Goal: Task Accomplishment & Management: Complete application form

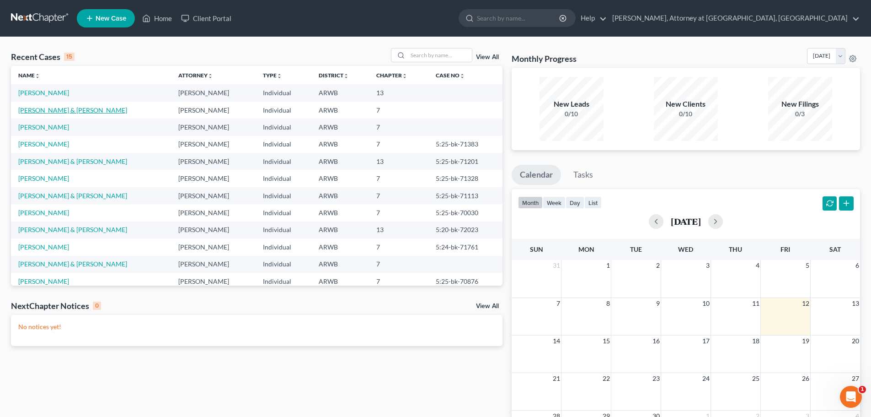
click at [44, 111] on link "[PERSON_NAME] & [PERSON_NAME]" at bounding box center [72, 110] width 109 height 8
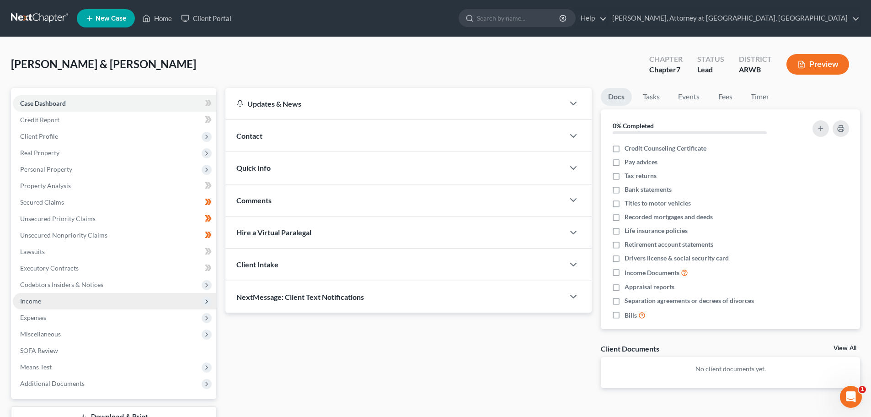
click at [36, 306] on span "Income" at bounding box center [115, 301] width 204 height 16
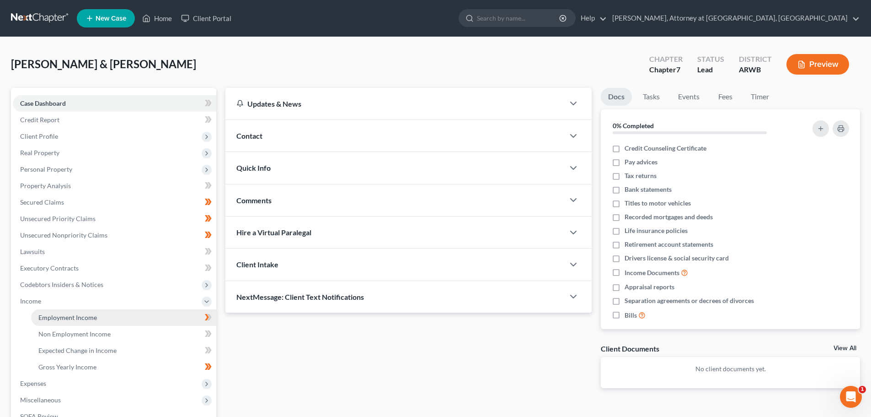
click at [74, 316] on span "Employment Income" at bounding box center [67, 317] width 59 height 8
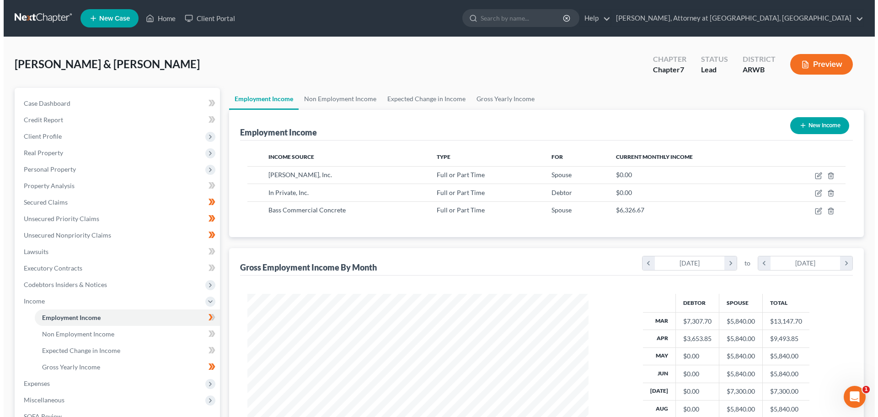
scroll to position [171, 359]
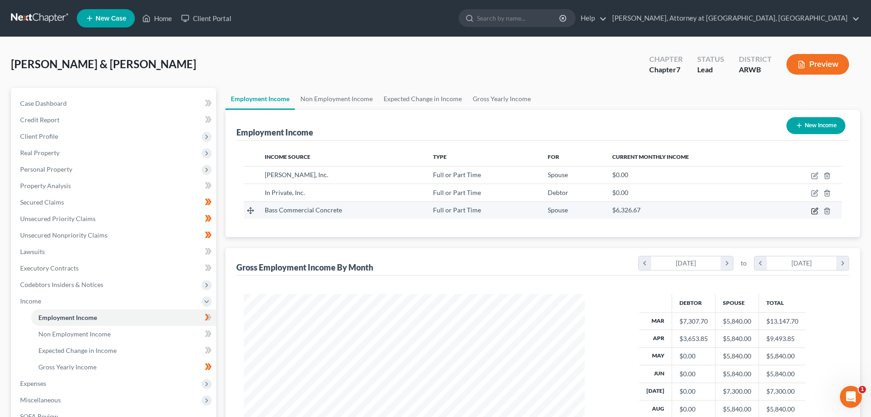
click at [815, 210] on icon "button" at bounding box center [814, 210] width 7 height 7
select select "0"
select select "2"
select select "3"
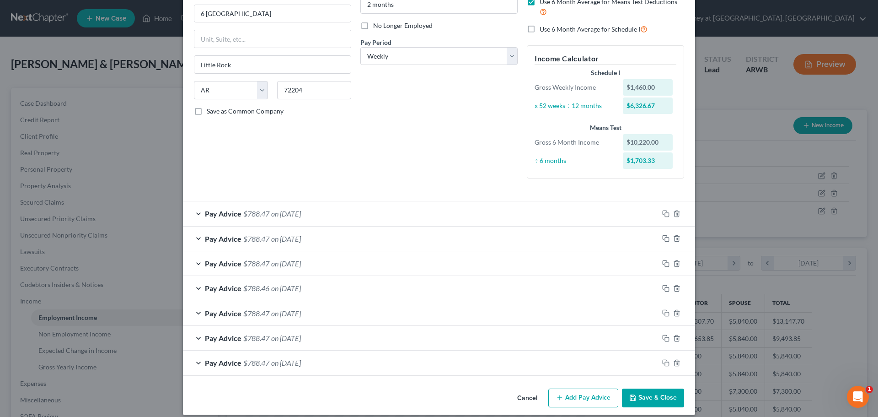
scroll to position [117, 0]
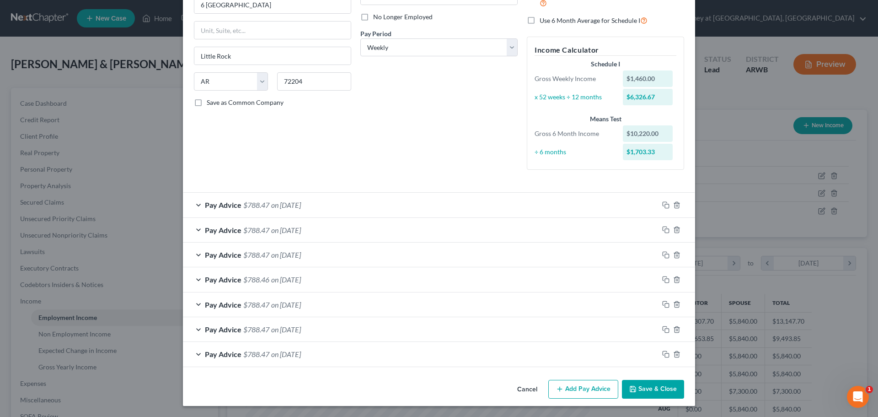
click at [574, 384] on button "Add Pay Advice" at bounding box center [583, 389] width 70 height 19
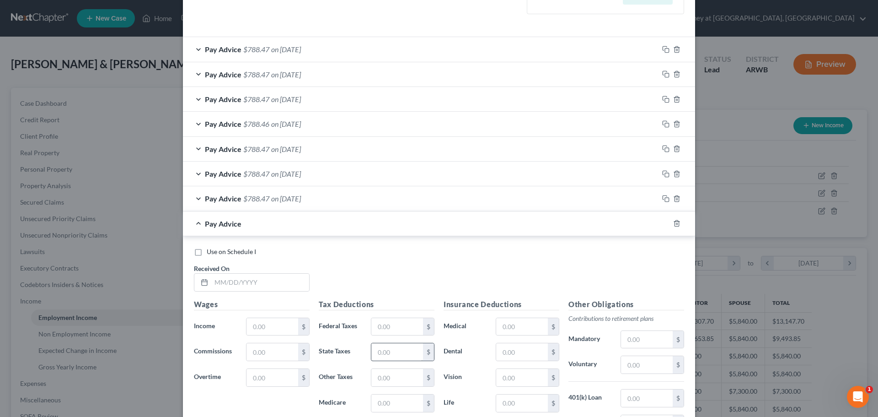
scroll to position [345, 0]
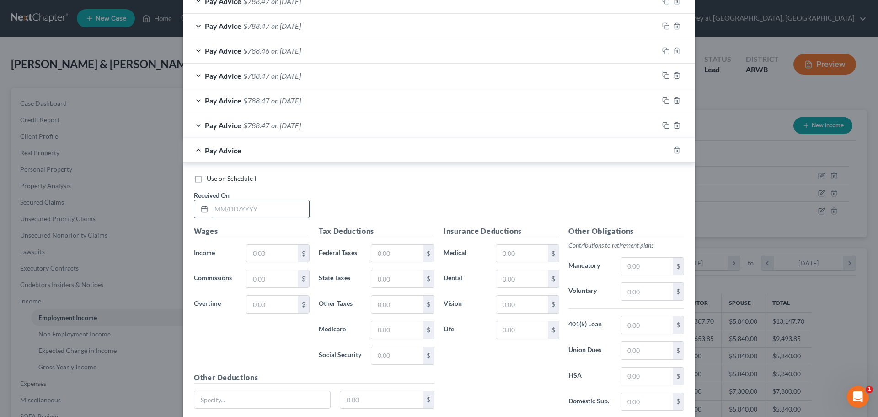
click at [253, 210] on input "text" at bounding box center [260, 208] width 98 height 17
type input "[DATE]"
click at [258, 251] on input "text" at bounding box center [273, 253] width 52 height 17
drag, startPoint x: 251, startPoint y: 207, endPoint x: 187, endPoint y: 190, distance: 65.8
click at [189, 190] on div "Received On * [DATE]" at bounding box center [251, 204] width 125 height 28
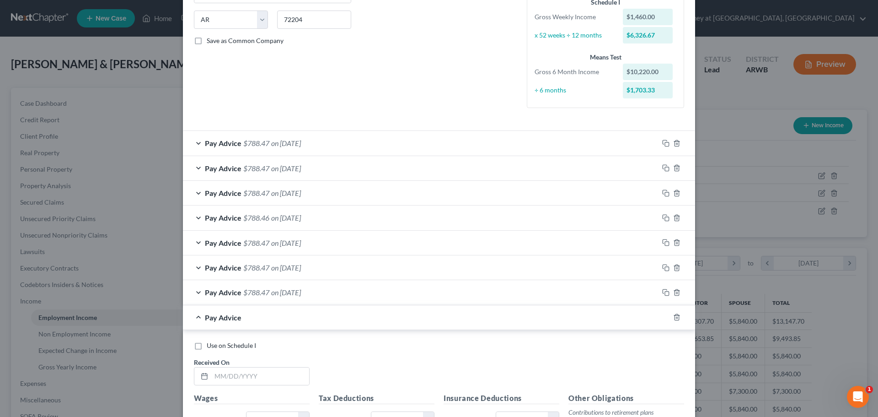
scroll to position [183, 0]
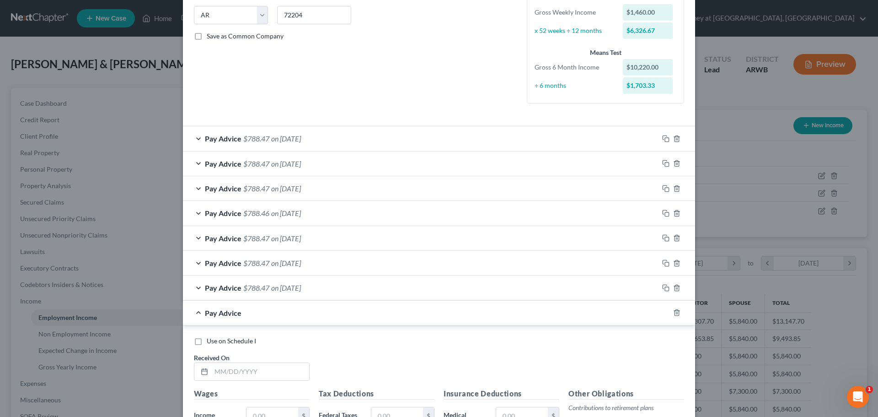
click at [156, 52] on div "Edit Income Source × Employment Type * Select Full or [DEMOGRAPHIC_DATA] Employ…" at bounding box center [439, 208] width 878 height 417
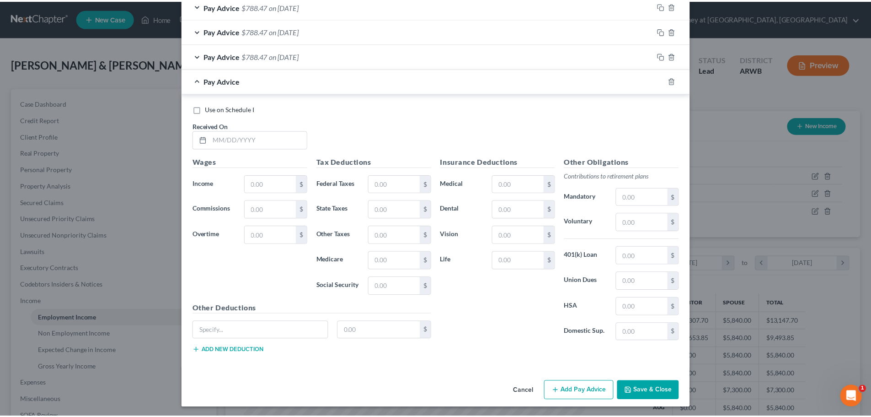
scroll to position [417, 0]
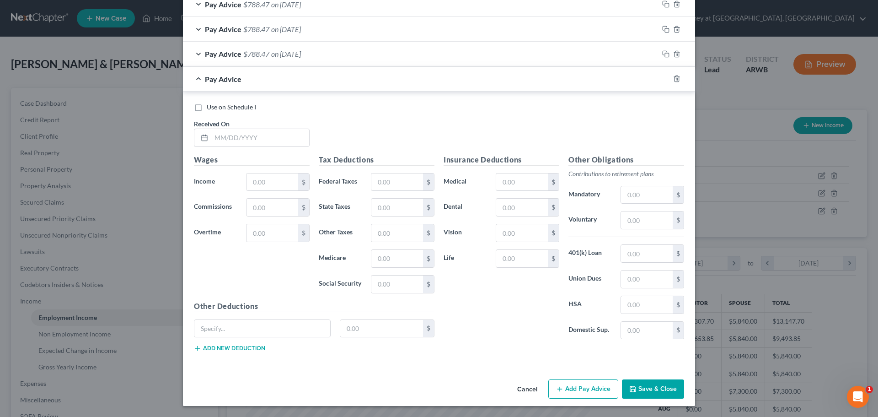
click at [533, 387] on button "Cancel" at bounding box center [527, 389] width 35 height 18
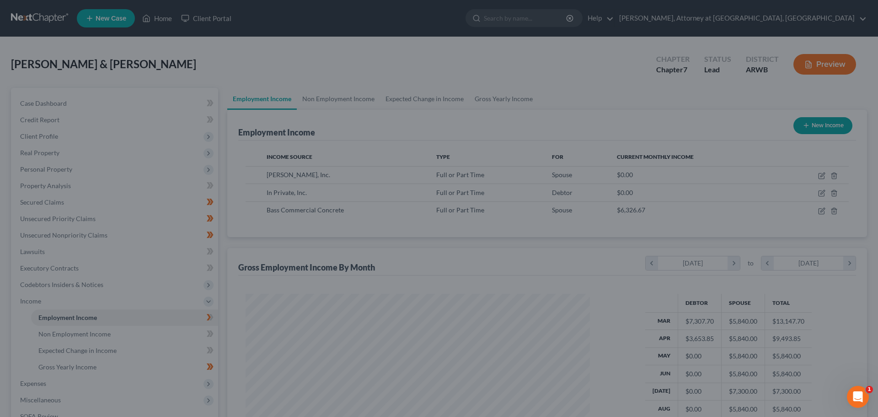
scroll to position [457206, 457017]
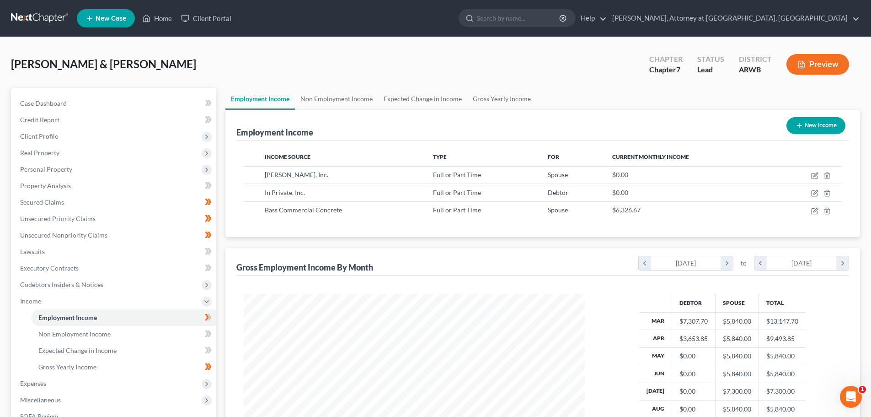
click at [814, 127] on button "New Income" at bounding box center [816, 125] width 59 height 17
select select "0"
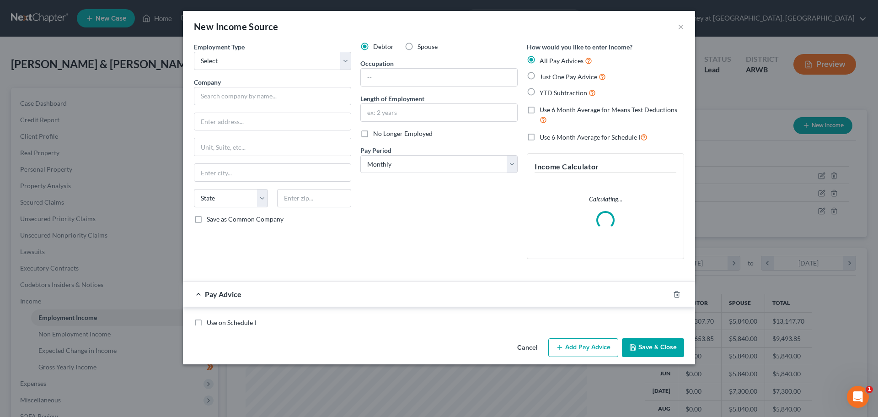
scroll to position [172, 363]
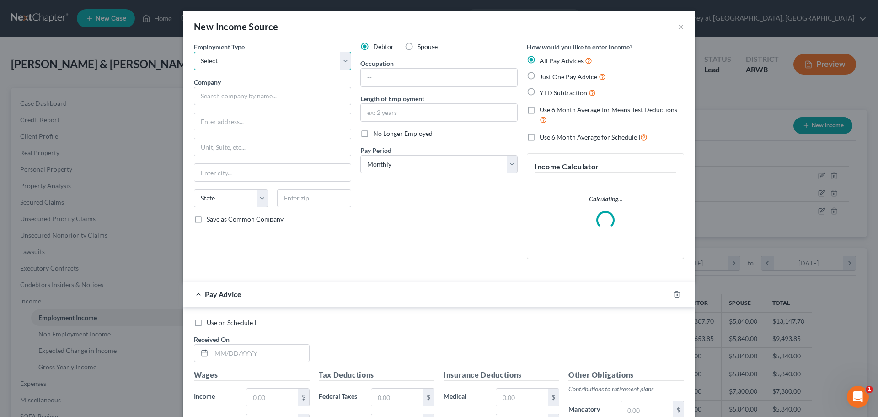
click at [283, 60] on select "Select Full or [DEMOGRAPHIC_DATA] Employment Self Employment" at bounding box center [272, 61] width 157 height 18
select select "0"
click at [194, 52] on select "Select Full or [DEMOGRAPHIC_DATA] Employment Self Employment" at bounding box center [272, 61] width 157 height 18
click at [235, 97] on input "text" at bounding box center [272, 96] width 157 height 18
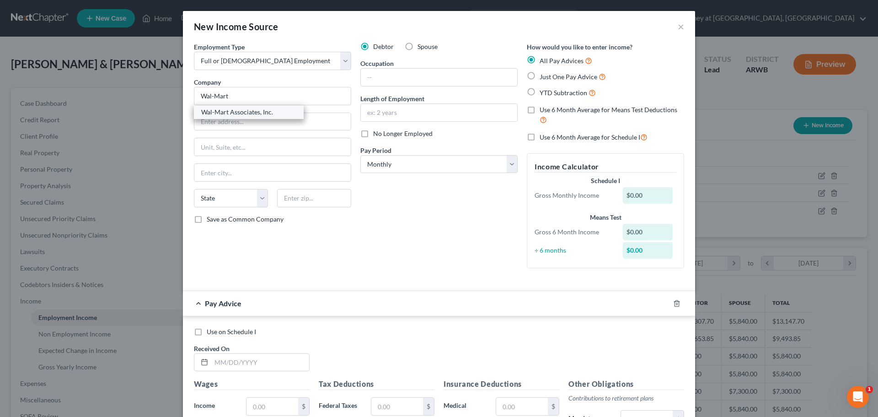
click at [231, 110] on div "Wal-Mart Associates, Inc." at bounding box center [248, 111] width 95 height 9
type input "Wal-Mart Associates, Inc."
type input "[STREET_ADDRESS]"
type input "[GEOGRAPHIC_DATA]"
select select "2"
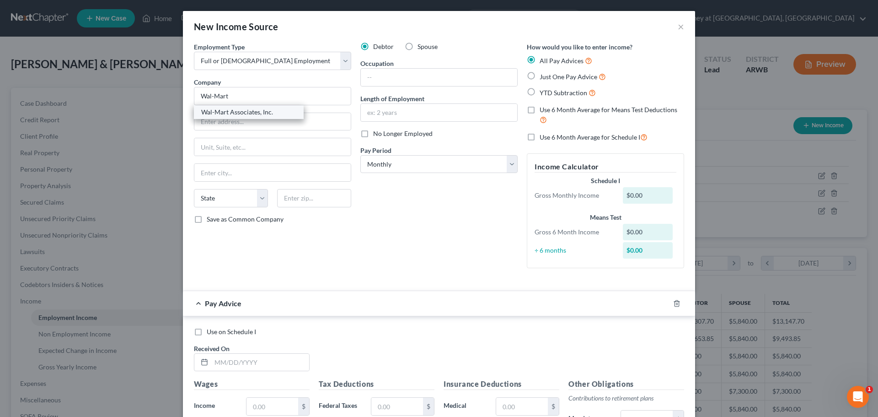
type input "72716"
click at [207, 219] on label "Save as Common Company" at bounding box center [245, 219] width 77 height 9
click at [210, 219] on input "Save as Common Company" at bounding box center [213, 218] width 6 height 6
checkbox input "true"
click at [389, 115] on input "text" at bounding box center [439, 112] width 156 height 17
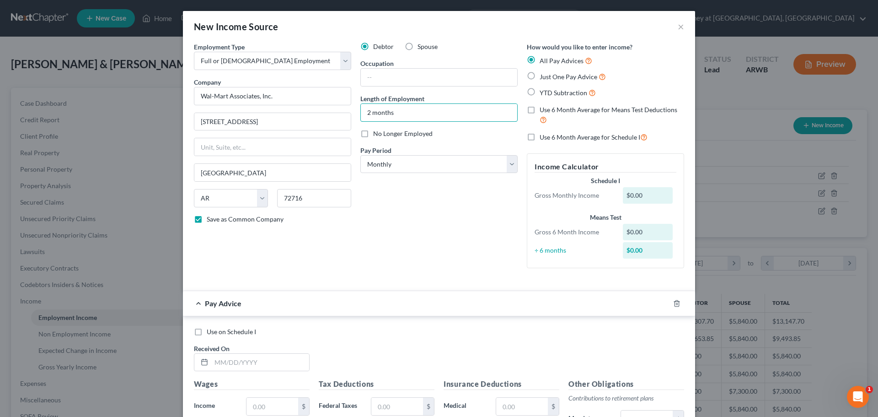
type input "2 months"
click at [373, 134] on label "No Longer Employed" at bounding box center [402, 133] width 59 height 9
click at [377, 134] on input "No Longer Employed" at bounding box center [380, 132] width 6 height 6
checkbox input "true"
click at [415, 170] on select "Select Monthly Twice Monthly Every Other Week Weekly" at bounding box center [438, 164] width 157 height 18
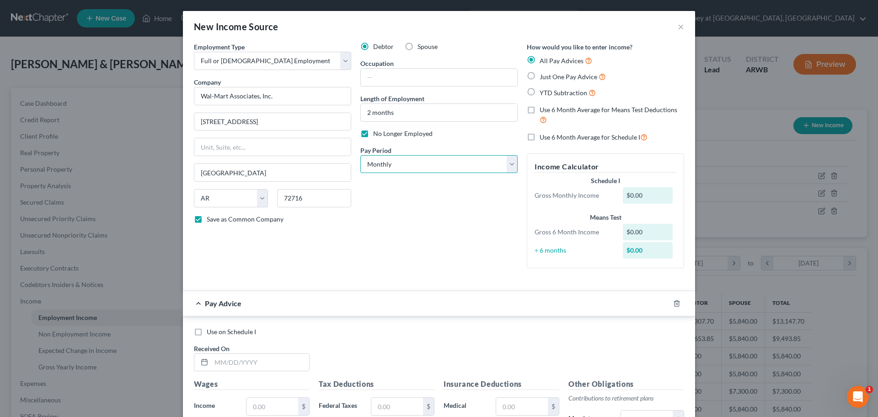
select select "2"
click at [360, 155] on select "Select Monthly Twice Monthly Every Other Week Weekly" at bounding box center [438, 164] width 157 height 18
click at [540, 110] on label "Use 6 Month Average for Means Test Deductions" at bounding box center [612, 115] width 145 height 20
click at [543, 110] on input "Use 6 Month Average for Means Test Deductions" at bounding box center [546, 108] width 6 height 6
checkbox input "true"
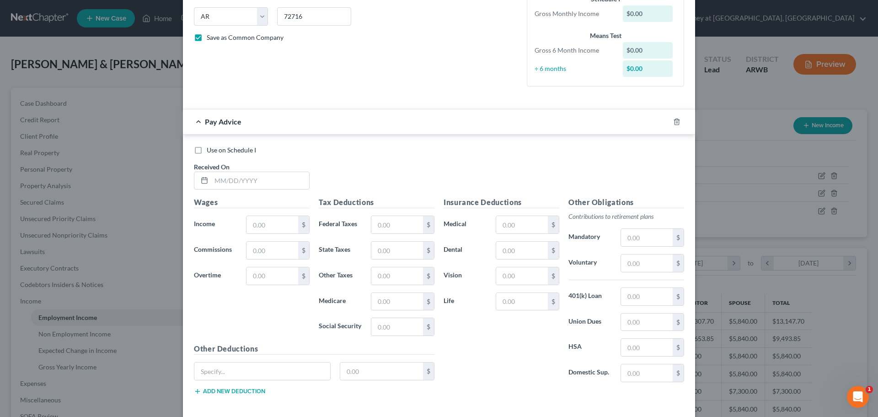
scroll to position [225, 0]
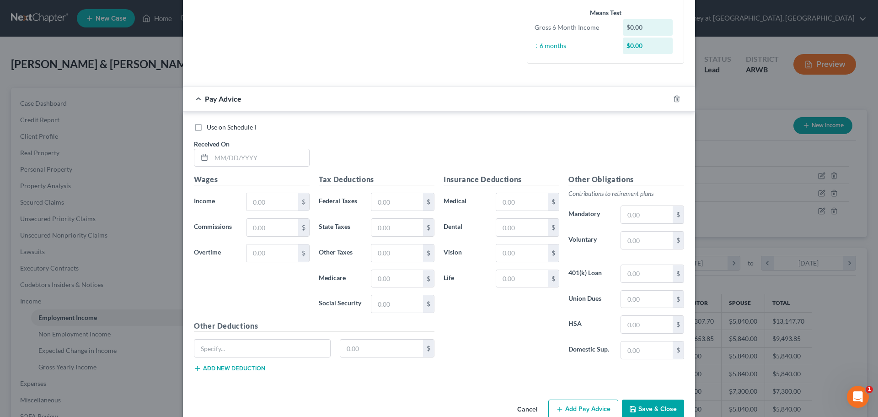
click at [227, 135] on div "Use on Schedule I Received On *" at bounding box center [438, 149] width 499 height 52
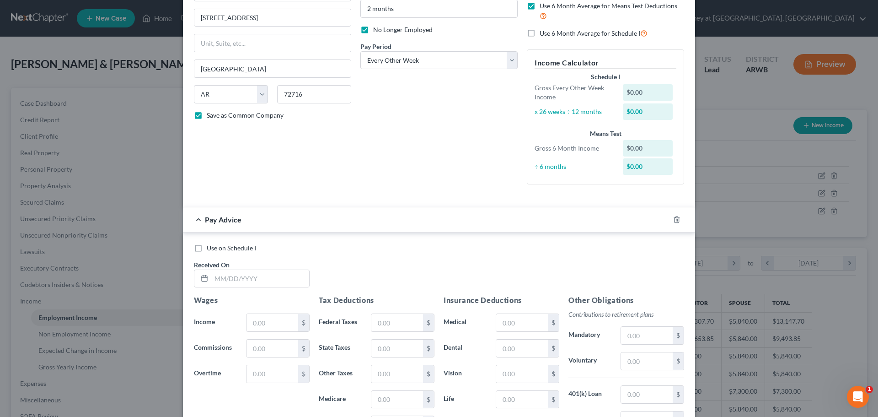
scroll to position [245, 0]
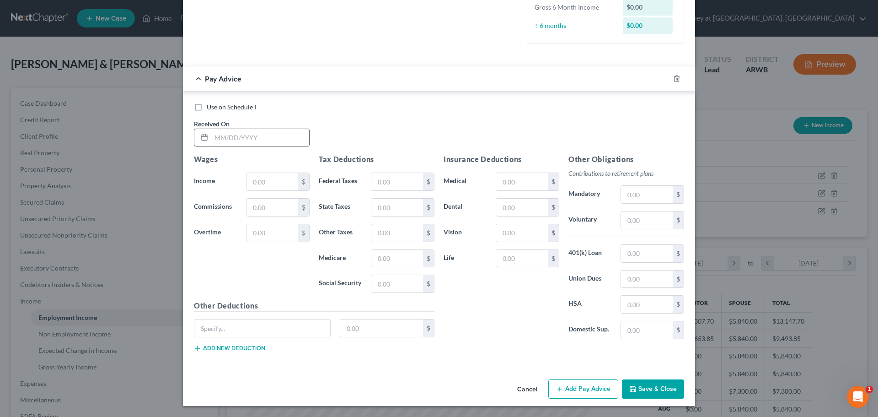
click at [232, 141] on input "text" at bounding box center [260, 137] width 98 height 17
type input "[DATE]"
click at [264, 182] on input "text" at bounding box center [273, 181] width 52 height 17
type input "62.58"
click at [385, 181] on input "text" at bounding box center [397, 181] width 52 height 17
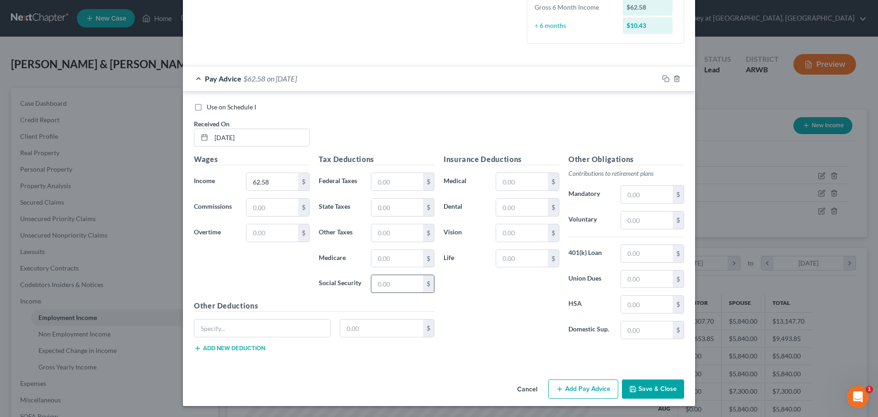
click at [377, 286] on input "text" at bounding box center [397, 283] width 52 height 17
type input "3.88"
click at [381, 260] on input "text" at bounding box center [397, 258] width 52 height 17
type input "0.91"
click at [386, 208] on input "text" at bounding box center [397, 207] width 52 height 17
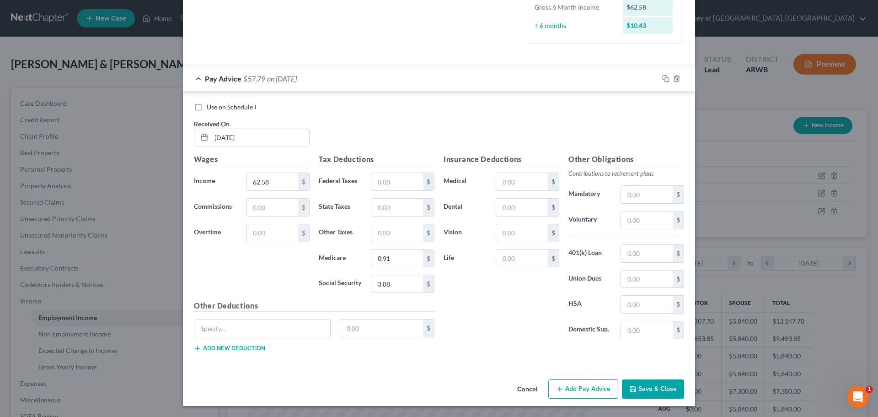
click at [481, 317] on div "Insurance Deductions Medical $ Dental $ Vision $ Life $" at bounding box center [501, 250] width 125 height 193
click at [592, 391] on button "Add Pay Advice" at bounding box center [583, 388] width 70 height 19
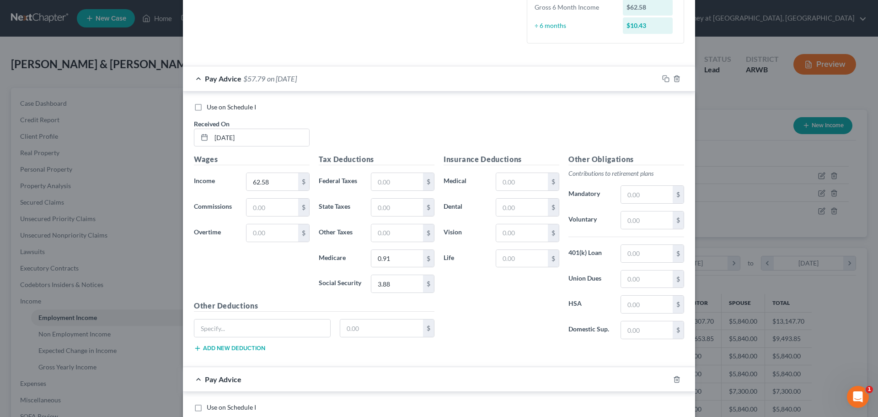
click at [271, 84] on div "Pay Advice $57.79 on [DATE]" at bounding box center [421, 78] width 476 height 24
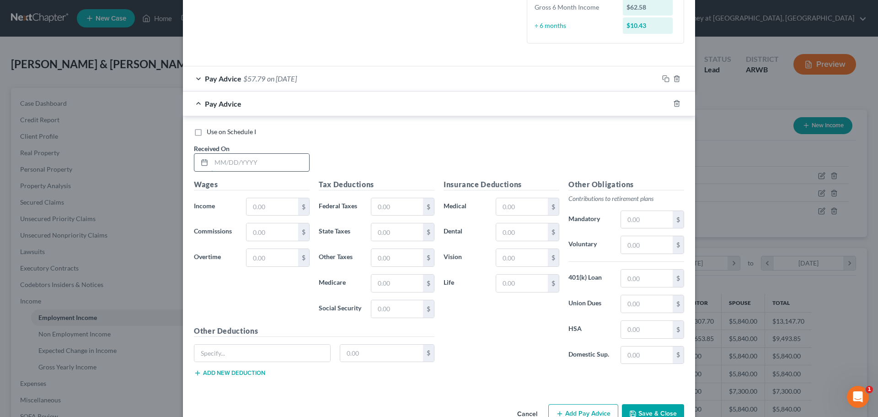
click at [245, 169] on input "text" at bounding box center [260, 162] width 98 height 17
type input "[DATE]"
click at [272, 209] on input "text" at bounding box center [273, 206] width 52 height 17
type input "900.48"
click at [404, 210] on input "text" at bounding box center [397, 206] width 52 height 17
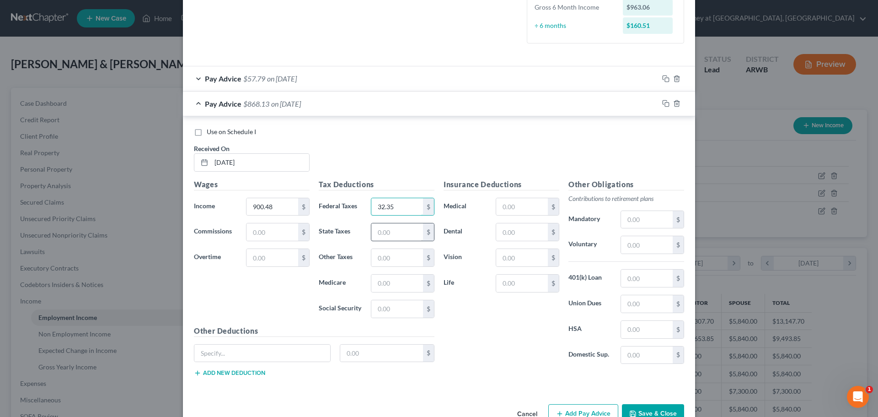
type input "32.35"
click at [381, 231] on input "text" at bounding box center [397, 231] width 52 height 17
click at [380, 312] on input "text" at bounding box center [397, 308] width 52 height 17
type input "55.83"
click at [380, 278] on input "text" at bounding box center [397, 282] width 52 height 17
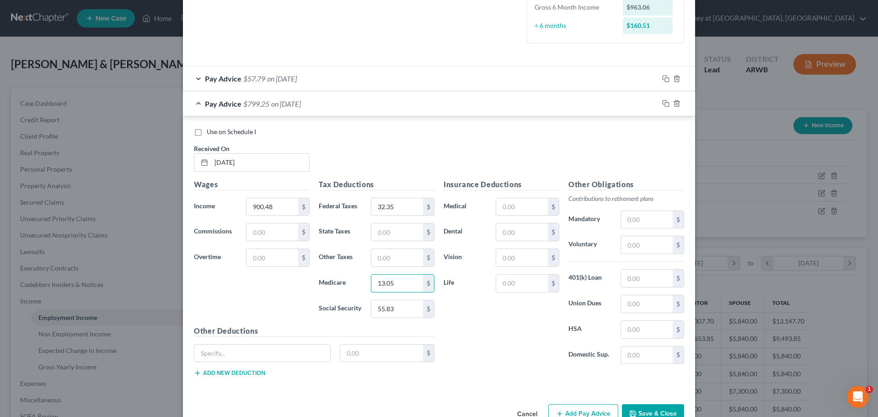
scroll to position [269, 0]
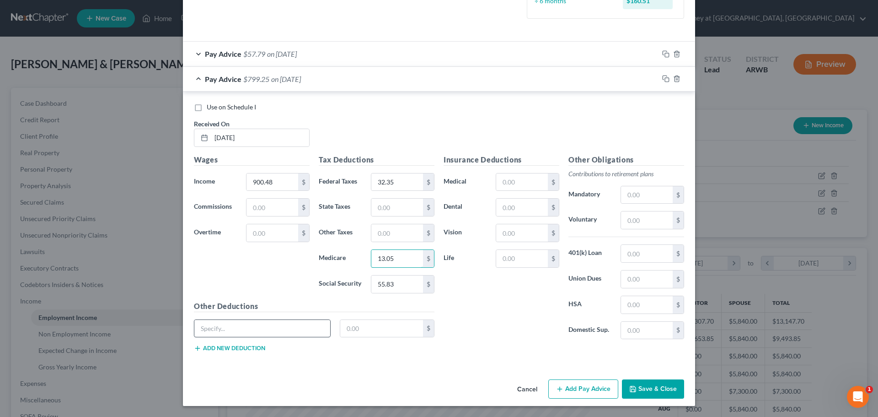
type input "13.05"
click at [248, 327] on input "text" at bounding box center [262, 328] width 136 height 17
click at [559, 387] on icon "button" at bounding box center [559, 388] width 7 height 7
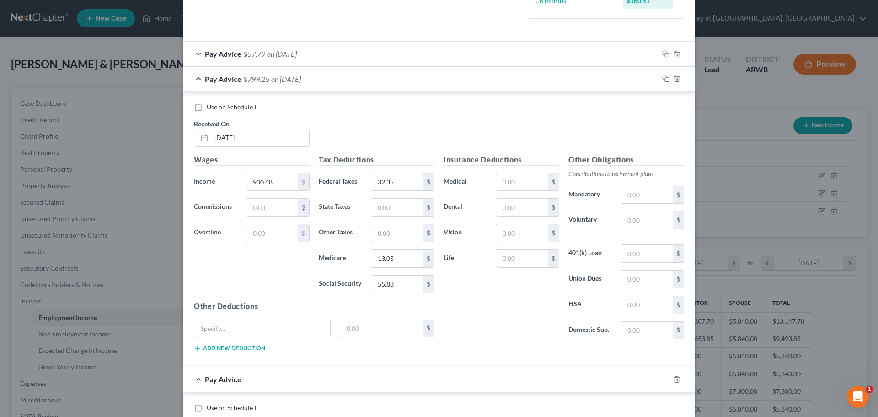
click at [318, 79] on div "Pay Advice $799.25 on [DATE]" at bounding box center [421, 79] width 476 height 24
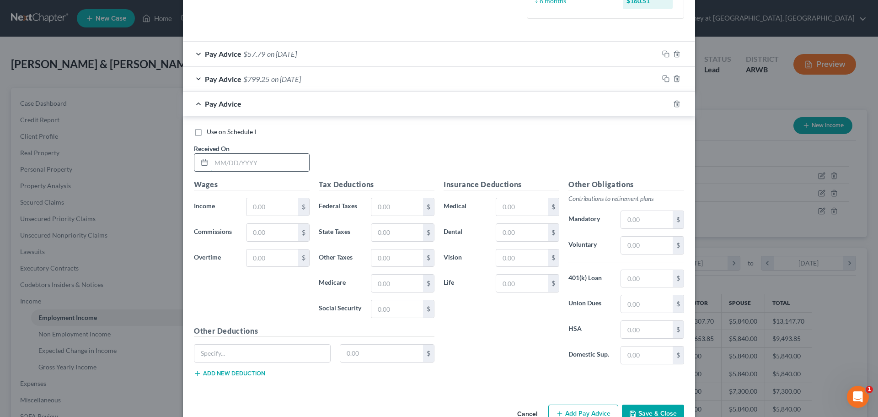
click at [252, 160] on input "text" at bounding box center [260, 162] width 98 height 17
type input "[DATE]"
click at [275, 209] on input "text" at bounding box center [273, 206] width 52 height 17
type input "259.14"
click at [384, 206] on input "text" at bounding box center [397, 206] width 52 height 17
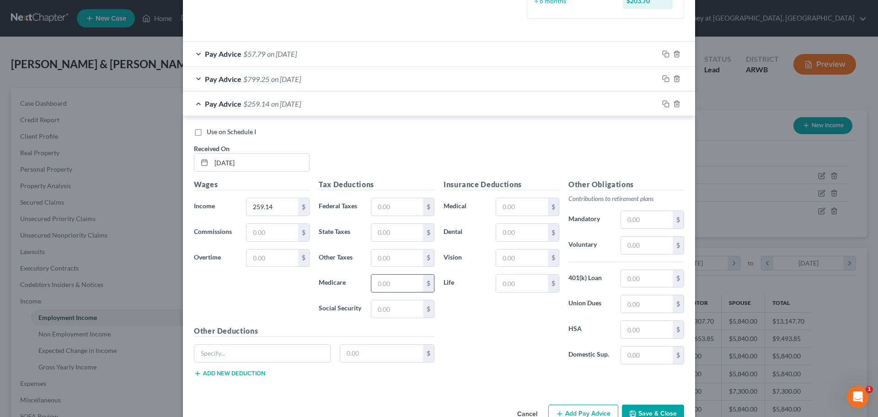
click at [373, 287] on input "text" at bounding box center [397, 282] width 52 height 17
type input "3.76"
click at [386, 311] on input "text" at bounding box center [397, 308] width 52 height 17
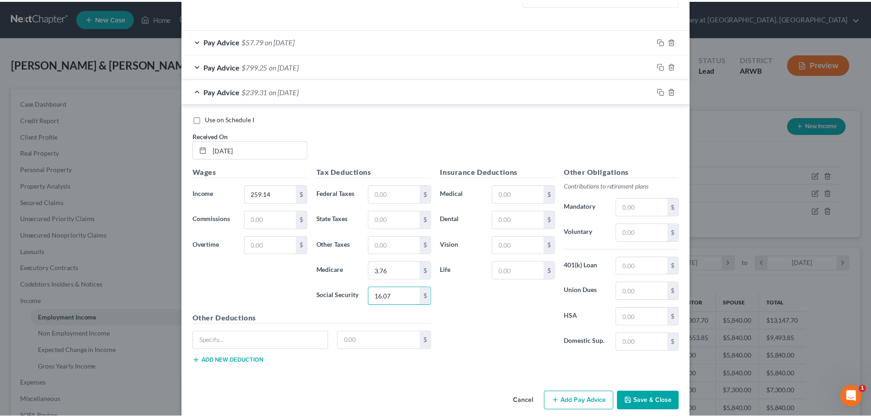
scroll to position [294, 0]
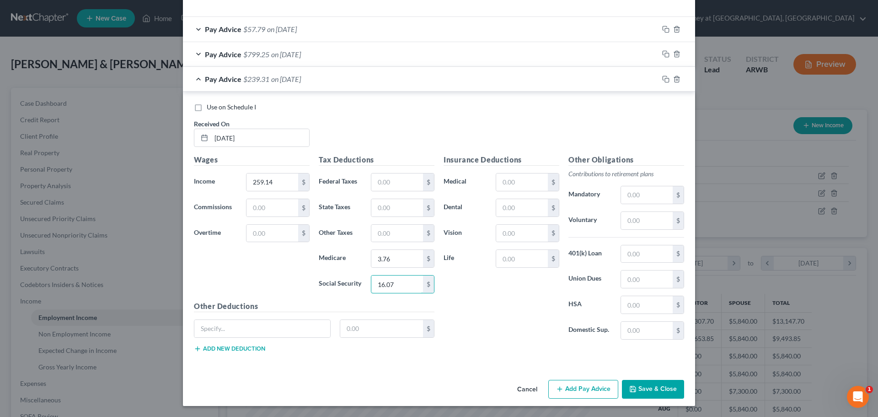
type input "16.07"
click at [663, 393] on button "Save & Close" at bounding box center [653, 389] width 62 height 19
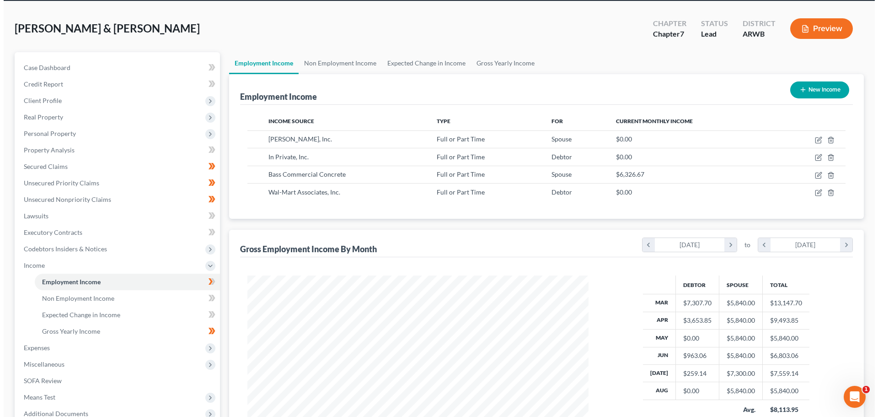
scroll to position [91, 0]
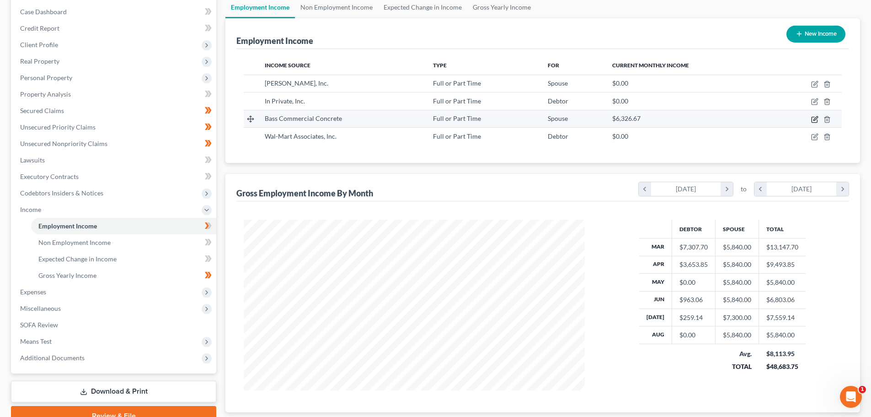
click at [813, 119] on icon "button" at bounding box center [814, 119] width 7 height 7
select select "0"
select select "2"
select select "3"
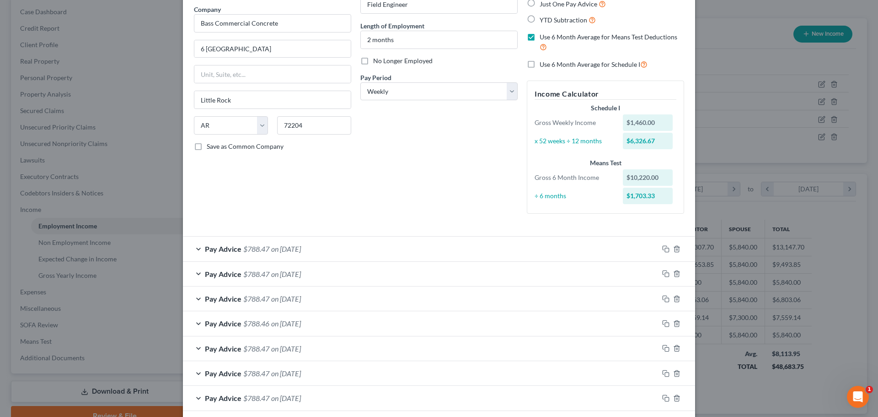
scroll to position [117, 0]
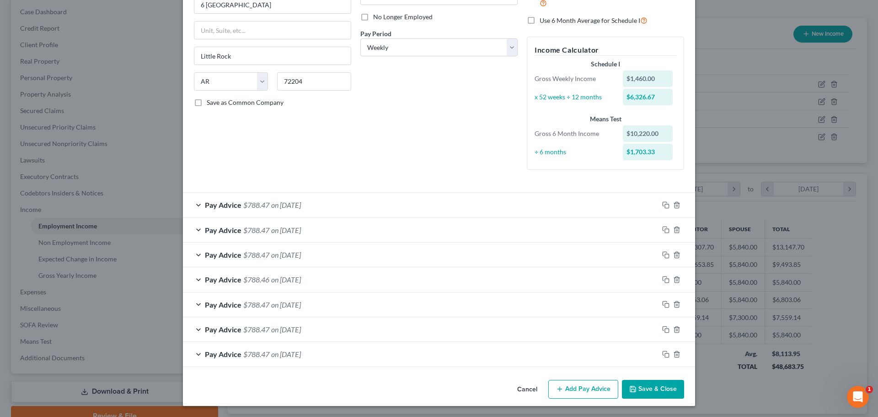
click at [583, 385] on button "Add Pay Advice" at bounding box center [583, 389] width 70 height 19
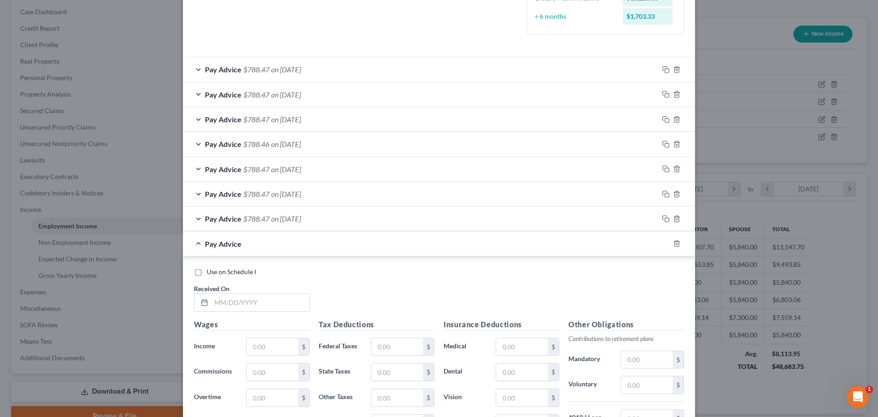
scroll to position [300, 0]
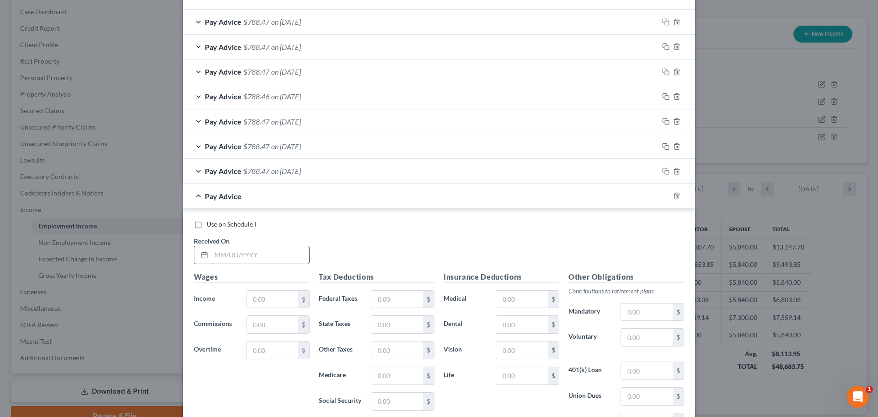
click at [243, 257] on input "text" at bounding box center [260, 254] width 98 height 17
type input "[DATE]"
click at [251, 299] on input "text" at bounding box center [273, 298] width 52 height 17
click at [253, 296] on input "text" at bounding box center [273, 298] width 52 height 17
type input "1,460.00"
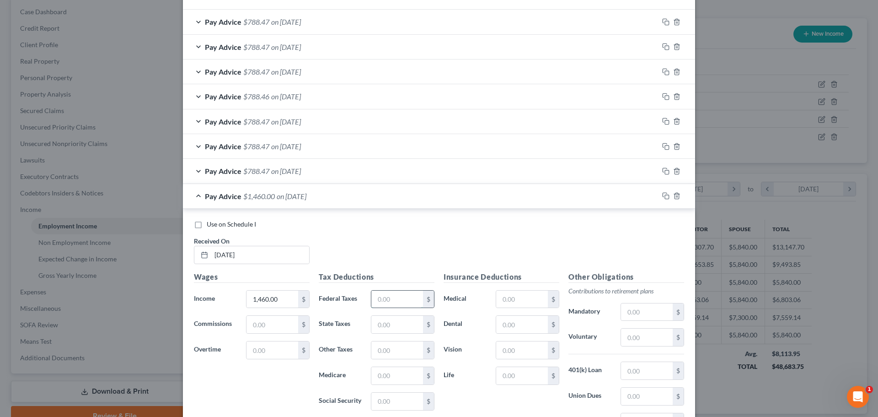
click at [381, 298] on input "text" at bounding box center [397, 298] width 52 height 17
type input "116.09"
click at [392, 326] on input "text" at bounding box center [397, 324] width 52 height 17
type input "39.00"
click at [389, 377] on input "text" at bounding box center [397, 375] width 52 height 17
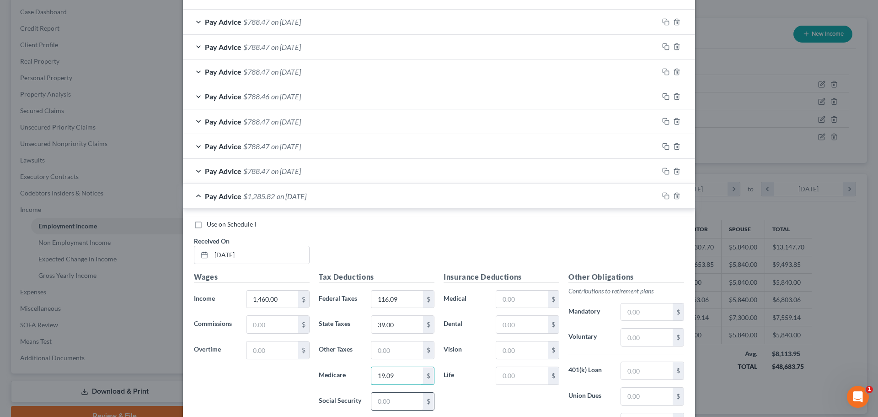
type input "19.09"
click at [392, 398] on input "text" at bounding box center [397, 400] width 52 height 17
type input "81.64"
click at [508, 303] on input "text" at bounding box center [522, 298] width 52 height 17
type input "132.84"
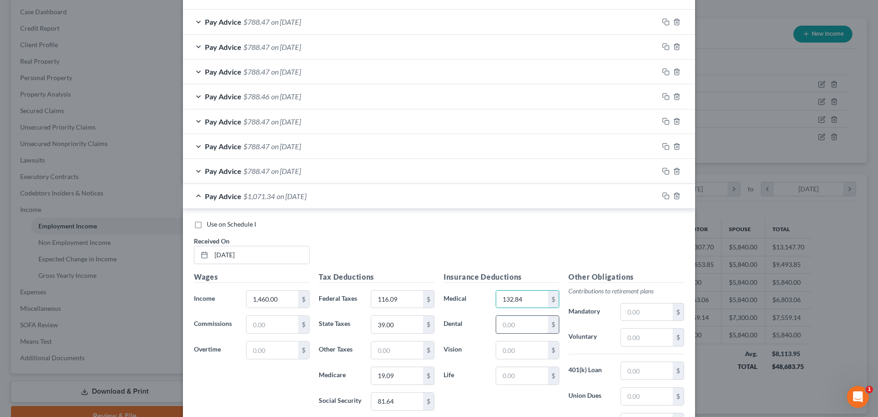
click at [504, 326] on input "text" at bounding box center [522, 324] width 52 height 17
type input "7.23"
click at [512, 352] on input "text" at bounding box center [522, 349] width 52 height 17
type input "3.04"
drag, startPoint x: 510, startPoint y: 371, endPoint x: 475, endPoint y: 366, distance: 35.6
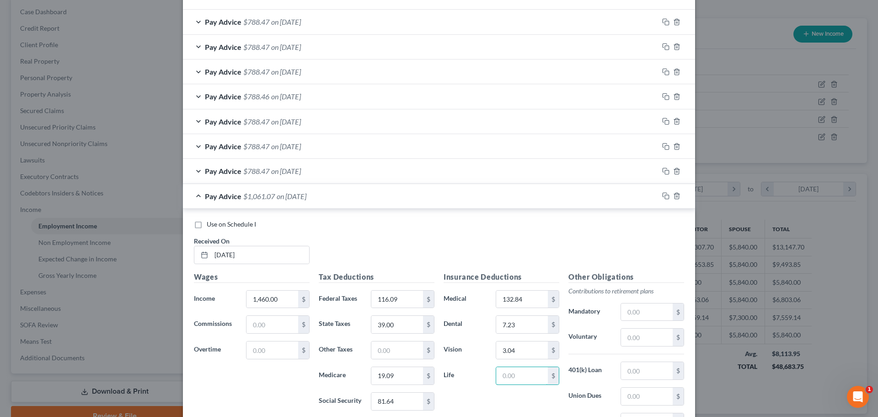
click at [510, 371] on input "text" at bounding box center [522, 375] width 52 height 17
click at [510, 379] on input "text" at bounding box center [522, 375] width 52 height 17
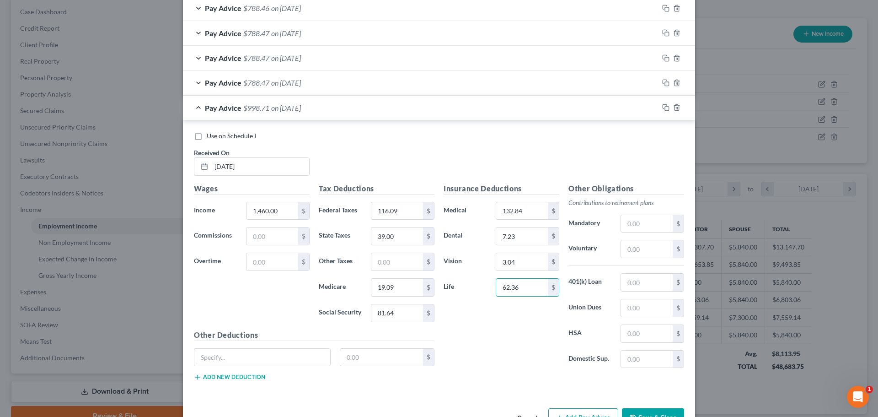
scroll to position [391, 0]
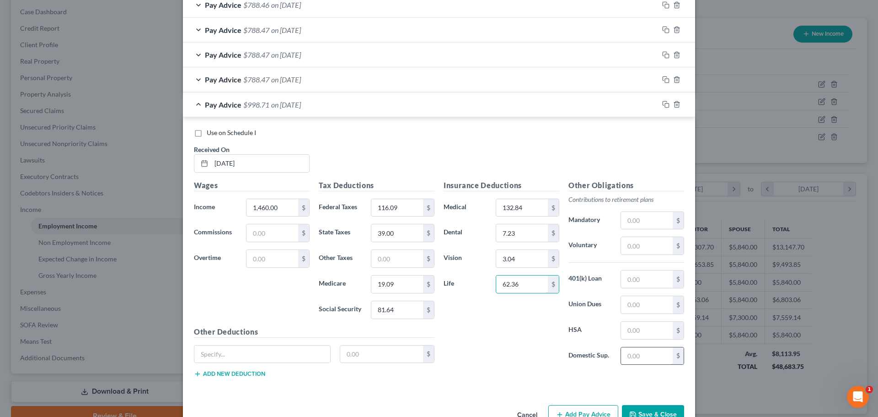
type input "62.36"
click at [640, 354] on input "text" at bounding box center [647, 355] width 52 height 17
click at [638, 355] on input "text" at bounding box center [647, 355] width 52 height 17
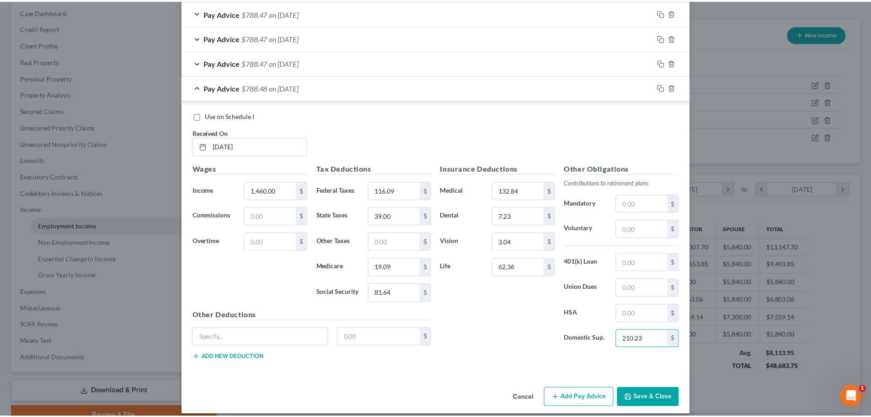
scroll to position [417, 0]
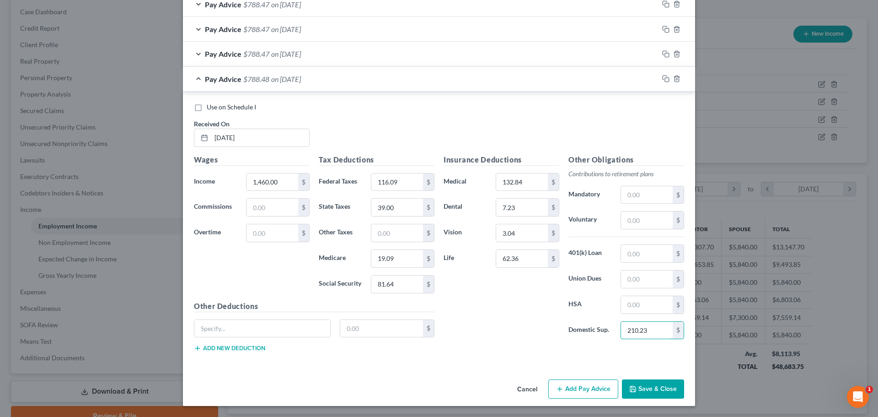
type input "210.23"
click at [648, 391] on button "Save & Close" at bounding box center [653, 388] width 62 height 19
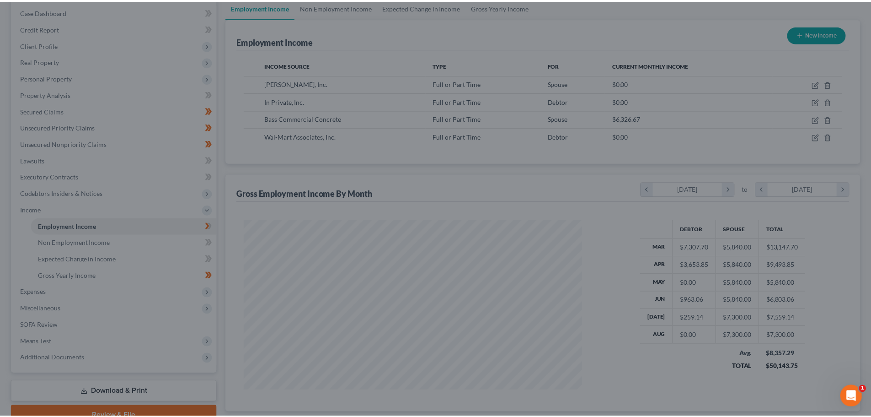
scroll to position [457206, 457017]
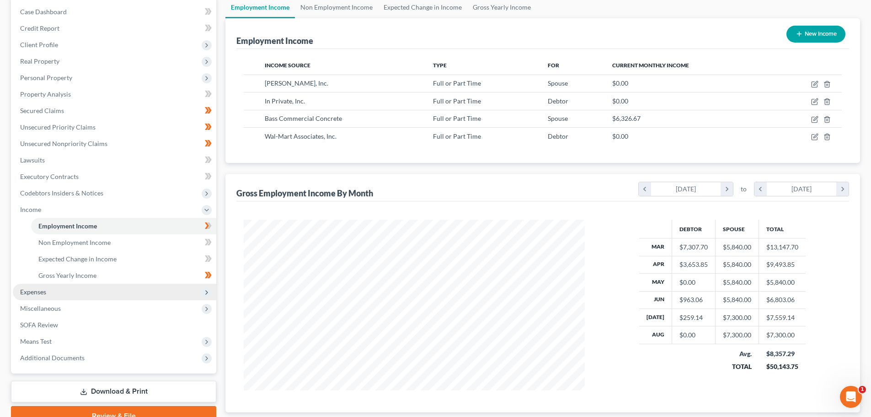
click at [45, 291] on span "Expenses" at bounding box center [33, 292] width 26 height 8
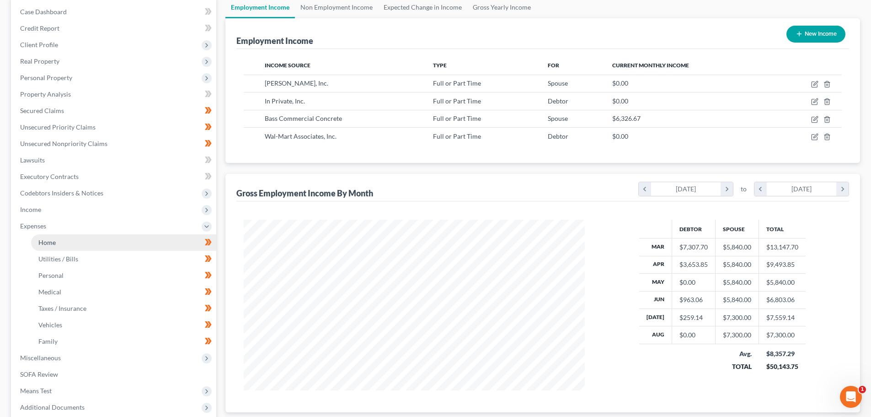
click at [40, 247] on link "Home" at bounding box center [123, 242] width 185 height 16
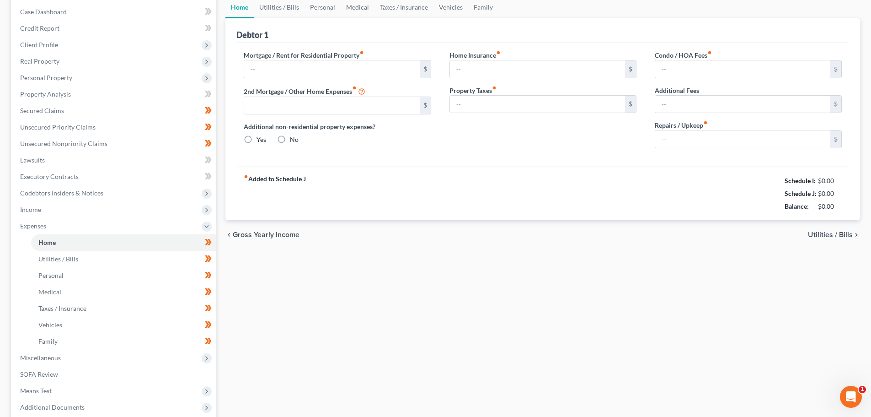
scroll to position [19, 0]
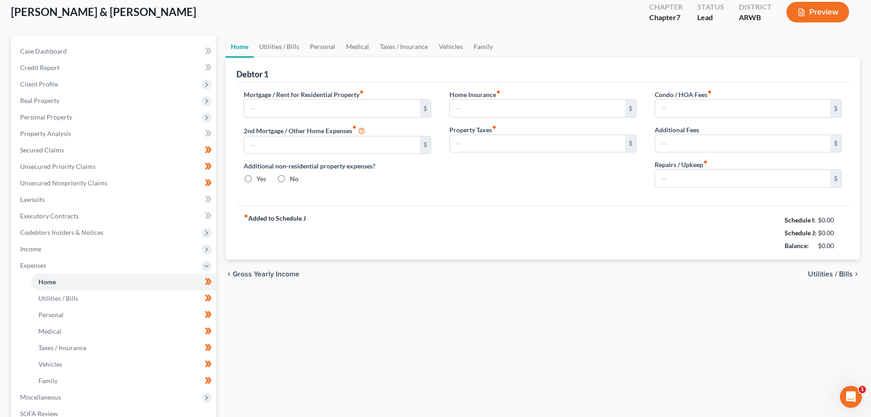
type input "1,894.22"
type input "0.00"
radio input "true"
type input "0.00"
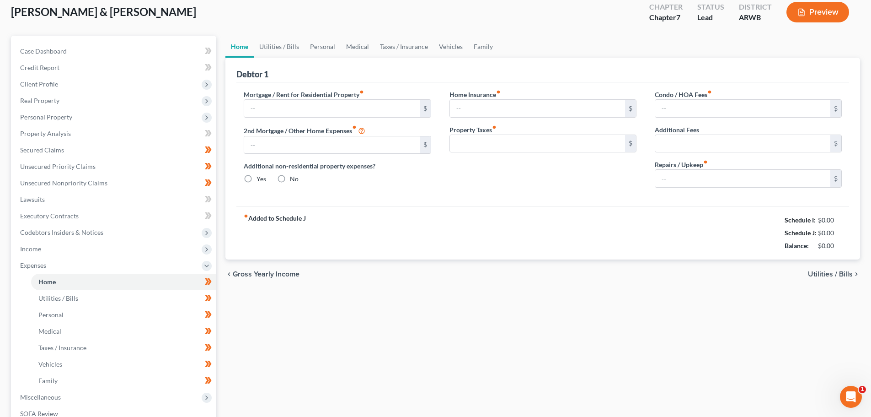
type input "40.00"
type input "0.00"
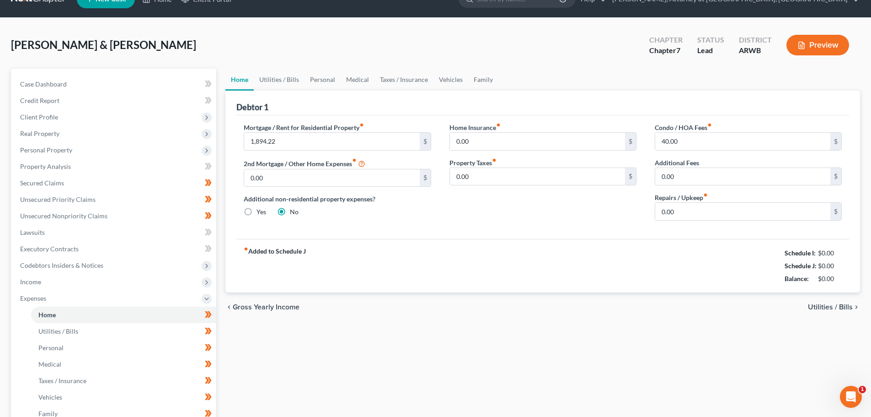
scroll to position [0, 0]
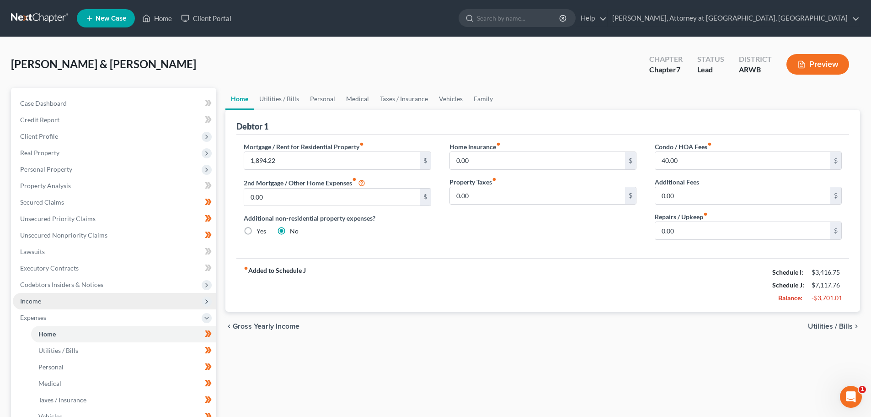
click at [27, 300] on span "Income" at bounding box center [30, 301] width 21 height 8
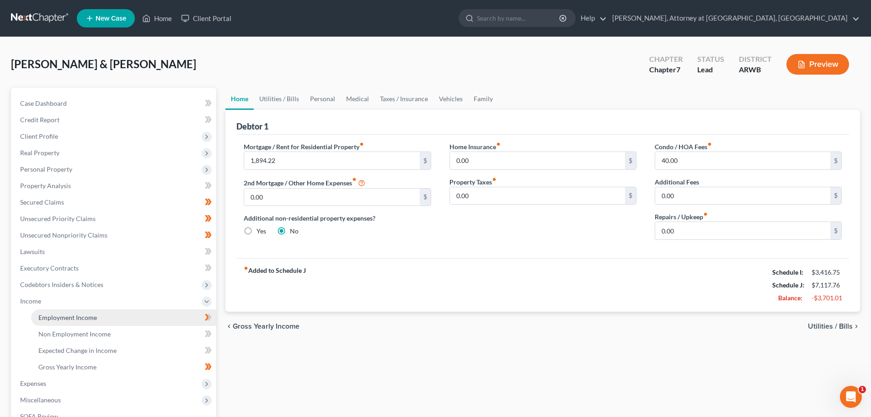
click at [76, 317] on span "Employment Income" at bounding box center [67, 317] width 59 height 8
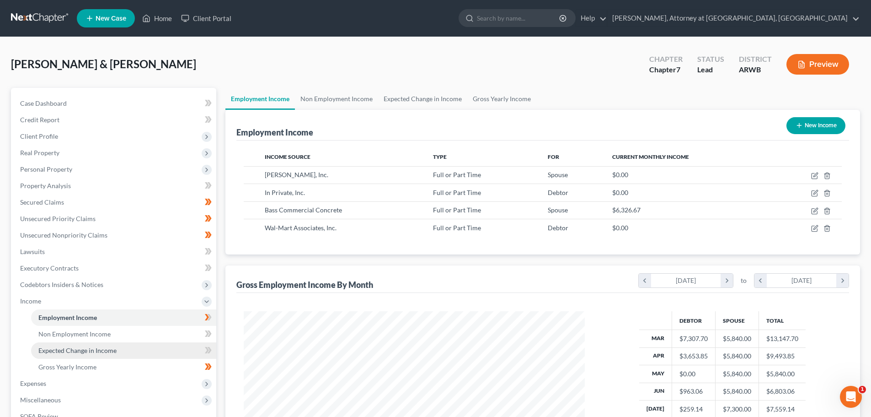
scroll to position [171, 359]
click at [135, 367] on link "Gross Yearly Income" at bounding box center [123, 367] width 185 height 16
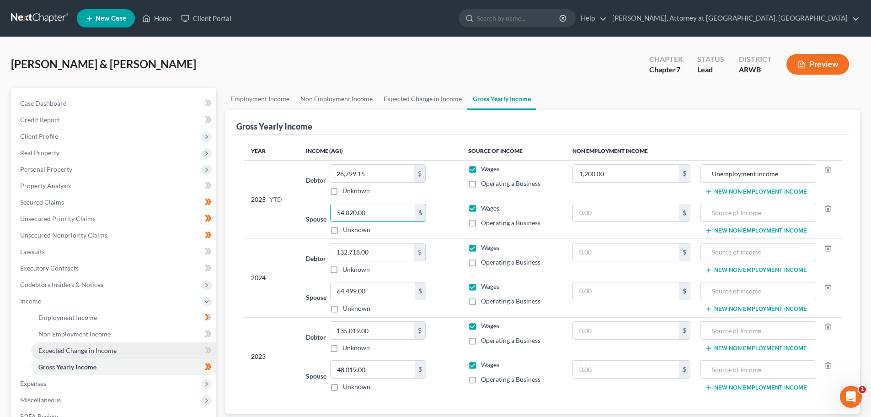
type input "54,020.00"
click at [97, 349] on span "Expected Change in Income" at bounding box center [77, 350] width 78 height 8
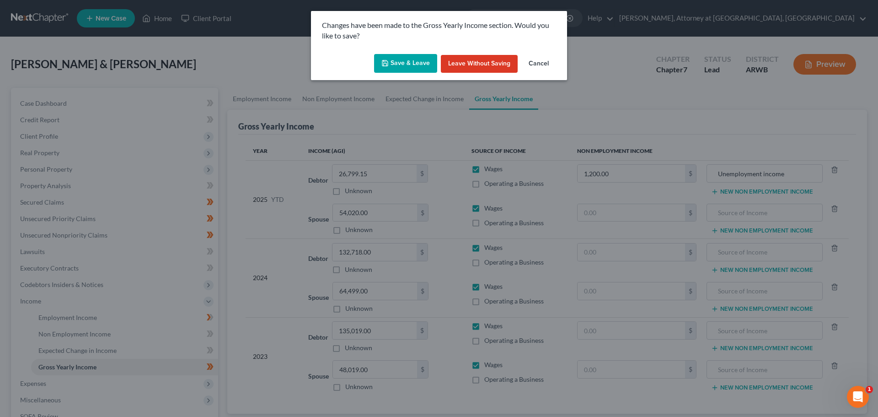
click at [409, 60] on button "Save & Leave" at bounding box center [405, 63] width 63 height 19
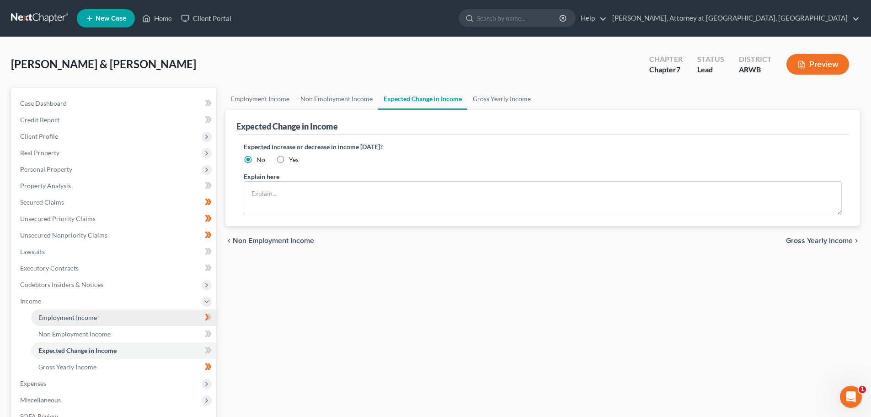
drag, startPoint x: 83, startPoint y: 315, endPoint x: 86, endPoint y: 310, distance: 5.5
click at [83, 314] on span "Employment Income" at bounding box center [67, 317] width 59 height 8
